Goal: Task Accomplishment & Management: Use online tool/utility

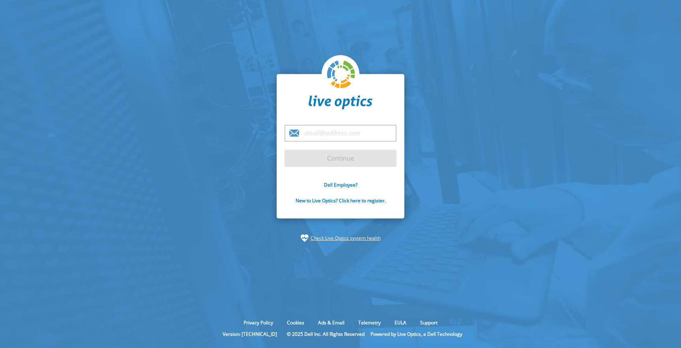
type input "[EMAIL_ADDRESS][DOMAIN_NAME]"
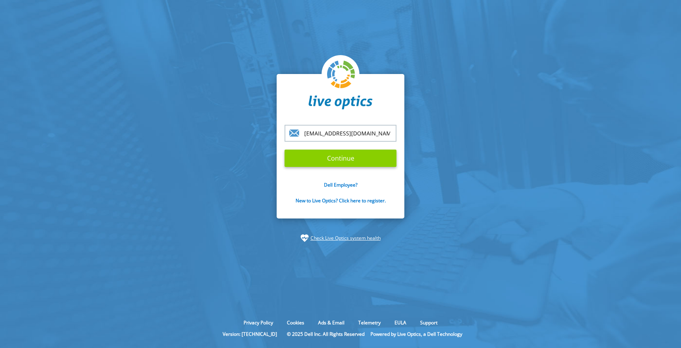
click at [341, 165] on input "Continue" at bounding box center [340, 158] width 112 height 17
click at [342, 158] on input "Continue" at bounding box center [340, 158] width 112 height 17
click at [349, 166] on input "Continue" at bounding box center [340, 158] width 112 height 17
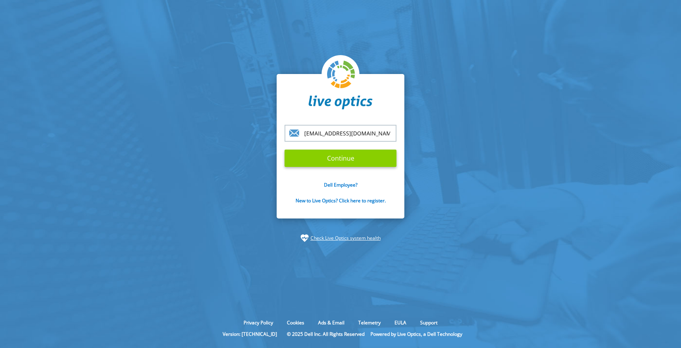
click at [342, 157] on input "Continue" at bounding box center [340, 158] width 112 height 17
click at [284, 150] on input "Continue" at bounding box center [340, 158] width 112 height 17
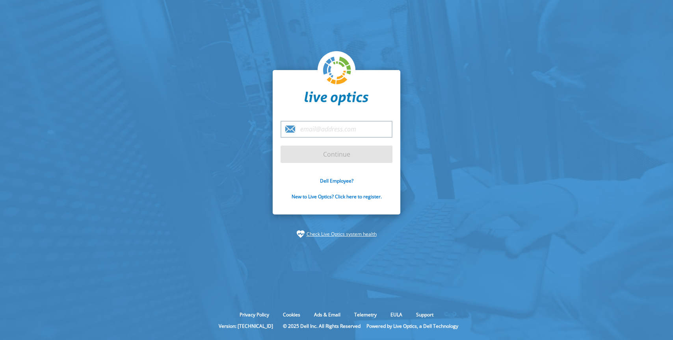
type input "[EMAIL_ADDRESS][DOMAIN_NAME]"
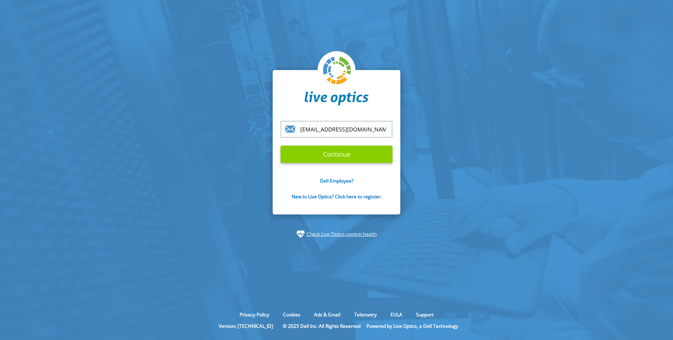
click at [353, 158] on input "Continue" at bounding box center [336, 154] width 112 height 17
click at [335, 152] on input "Continue" at bounding box center [336, 154] width 112 height 17
click at [335, 160] on input "Continue" at bounding box center [336, 154] width 112 height 17
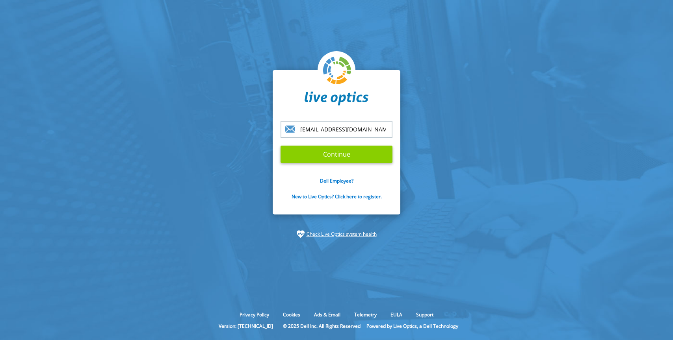
click at [335, 160] on input "Continue" at bounding box center [336, 154] width 112 height 17
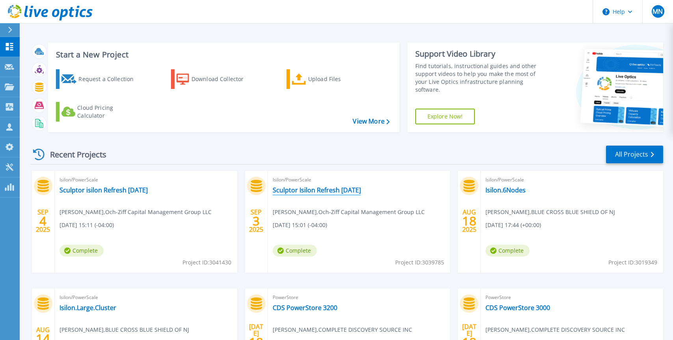
click at [299, 188] on link "Sculptor Isilon Refresh [DATE]" at bounding box center [317, 190] width 88 height 8
click at [143, 191] on link "Sculptor isilon Refresh [DATE]" at bounding box center [103, 190] width 88 height 8
